Goal: Book appointment/travel/reservation

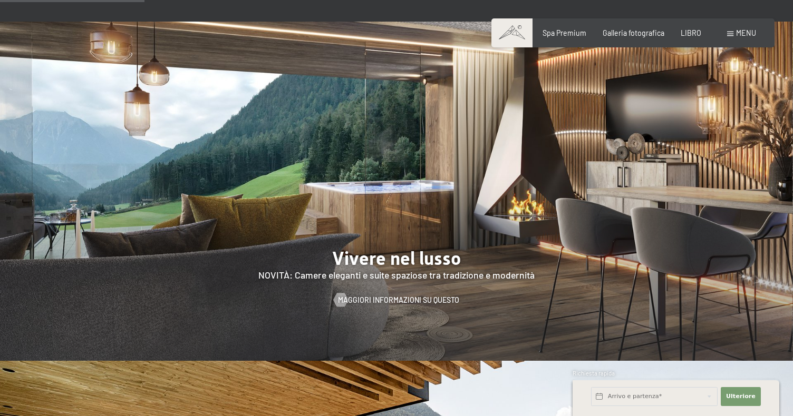
scroll to position [1035, 0]
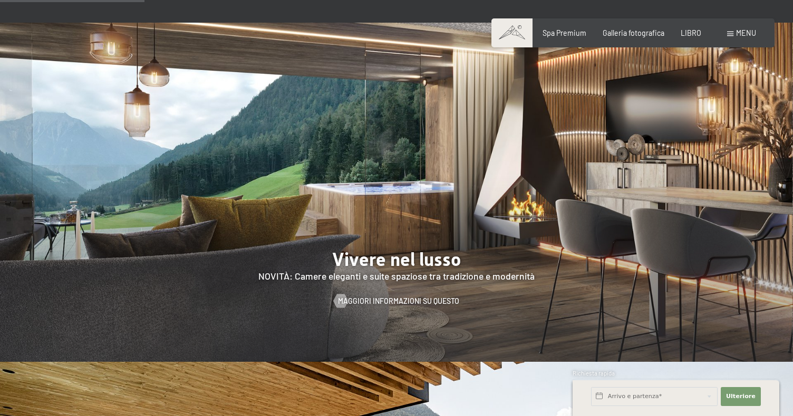
click at [739, 34] on font "menu" at bounding box center [746, 32] width 20 height 9
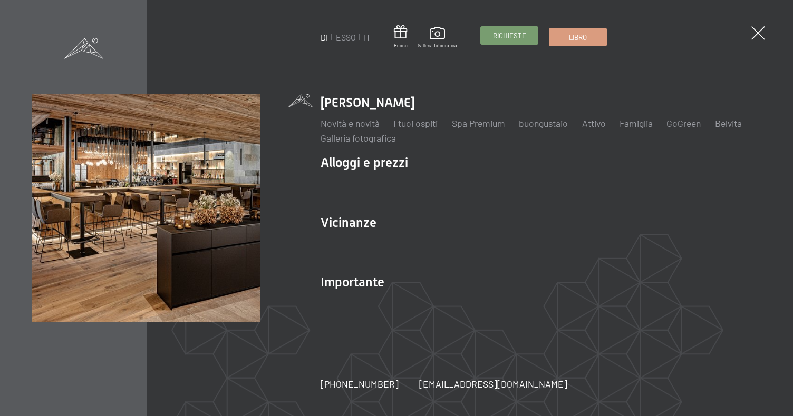
click at [517, 40] on span "Richieste" at bounding box center [509, 35] width 33 height 9
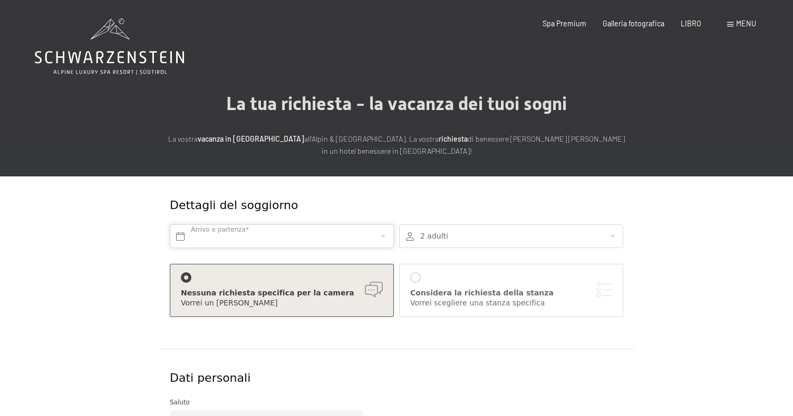
click at [338, 227] on input "text" at bounding box center [282, 236] width 224 height 24
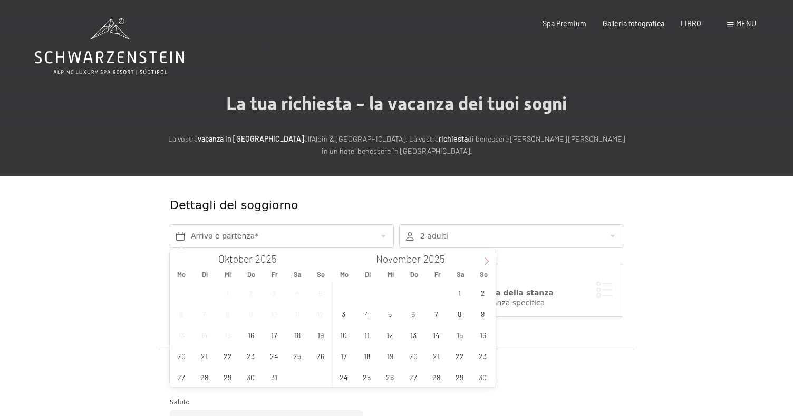
click at [485, 259] on icon at bounding box center [487, 261] width 4 height 7
click at [454, 296] on span "6" at bounding box center [459, 292] width 21 height 21
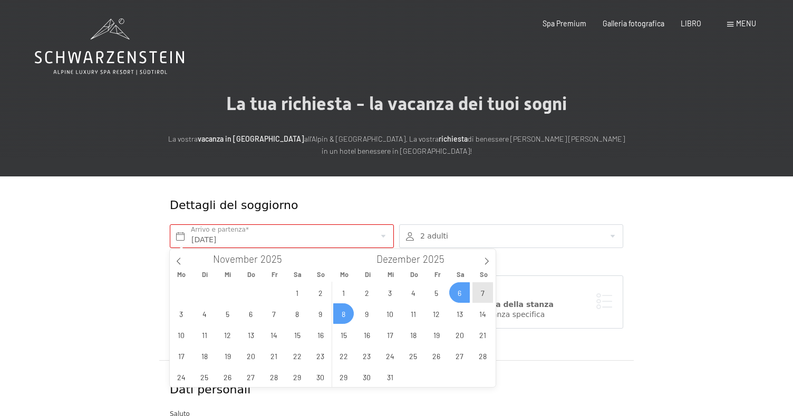
click at [345, 314] on span "8" at bounding box center [343, 314] width 21 height 21
type input "Sa. 06.12.2025 - Mo. 08.12.2025"
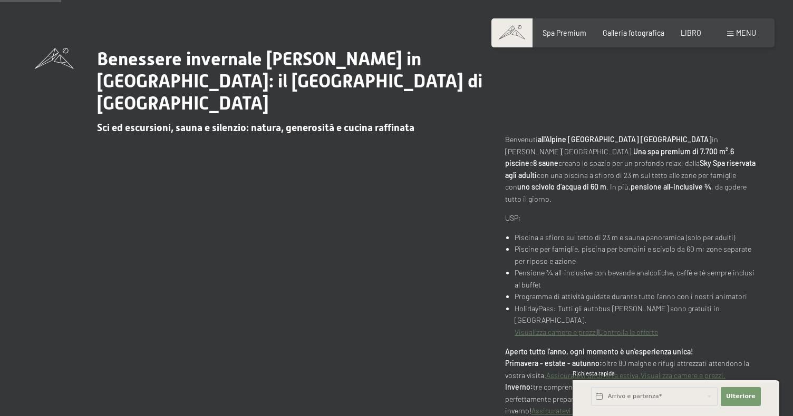
scroll to position [436, 0]
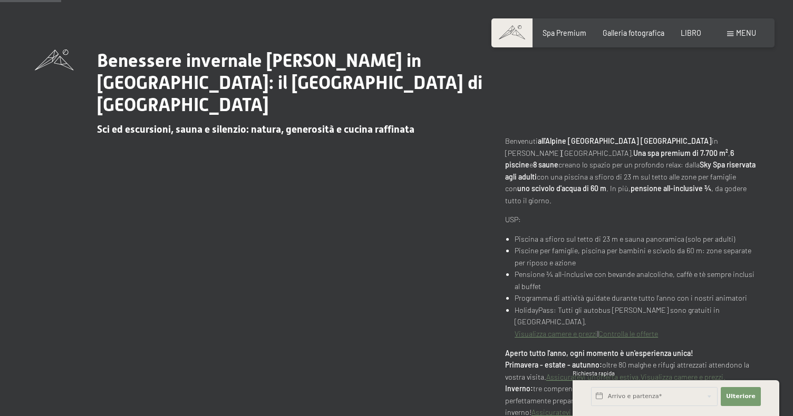
click at [735, 38] on div "Libro Richieste Spa Premium Galleria fotografica LIBRO menu DI ESSO IT Buono Ga…" at bounding box center [633, 33] width 246 height 11
click at [737, 30] on font "menu" at bounding box center [746, 32] width 20 height 9
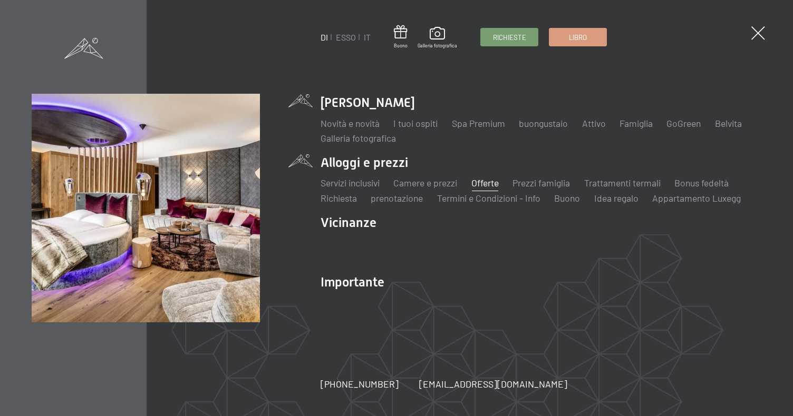
click at [481, 183] on font "Offerte" at bounding box center [484, 183] width 27 height 12
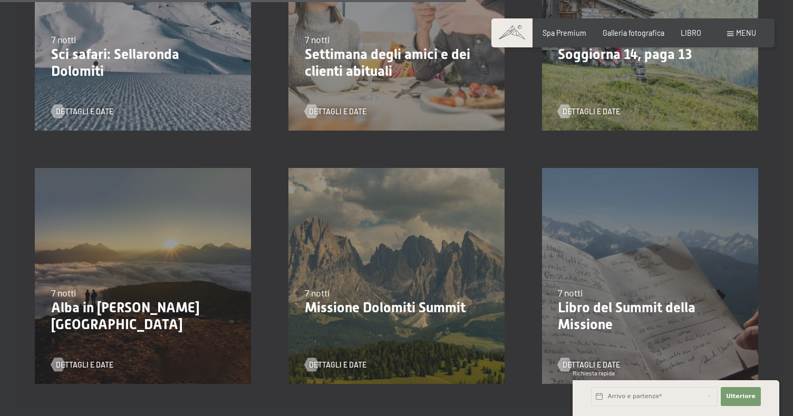
scroll to position [1181, 0]
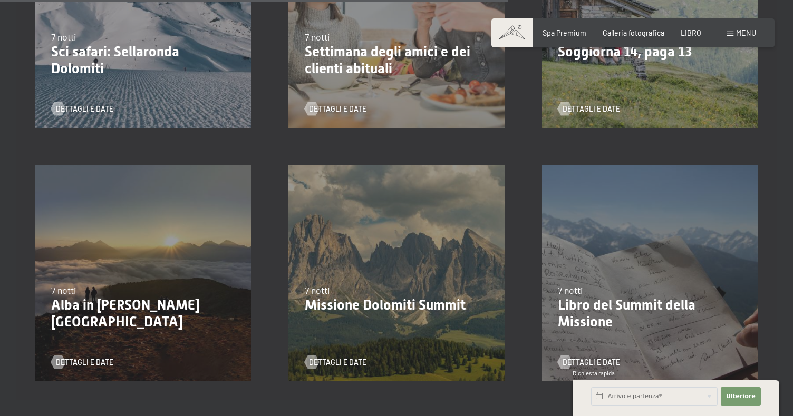
click at [739, 34] on font "menu" at bounding box center [746, 32] width 20 height 9
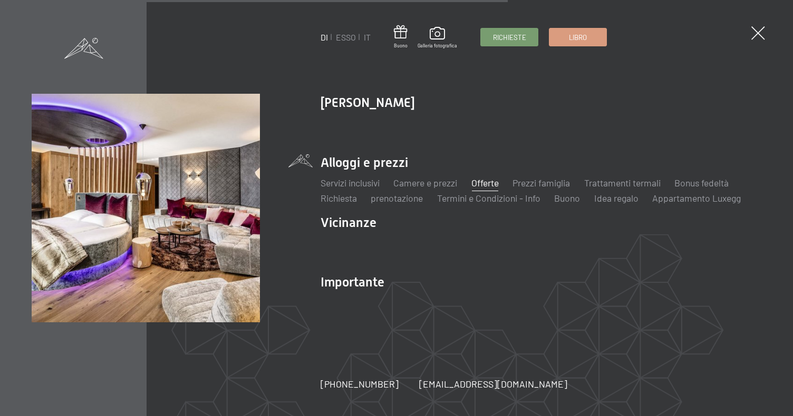
click at [739, 34] on div "DI ESSO IT Buono Galleria fotografica Richieste Libro DI ESSO IT Lo Schwarzenst…" at bounding box center [396, 208] width 793 height 416
click at [434, 186] on font "Camere e prezzi" at bounding box center [425, 183] width 64 height 12
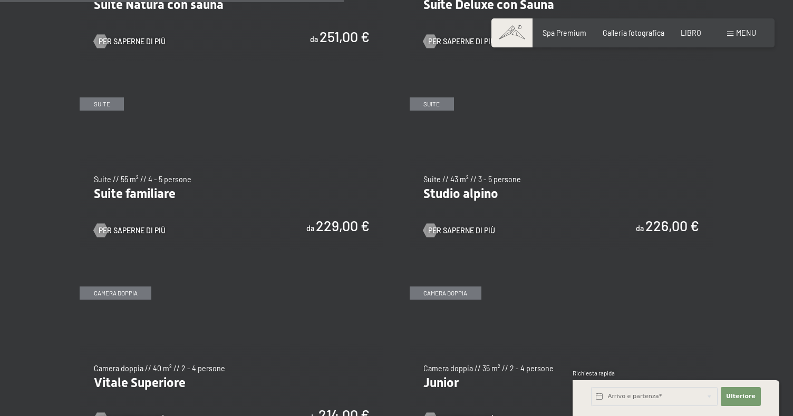
scroll to position [1121, 0]
